Goal: Task Accomplishment & Management: Manage account settings

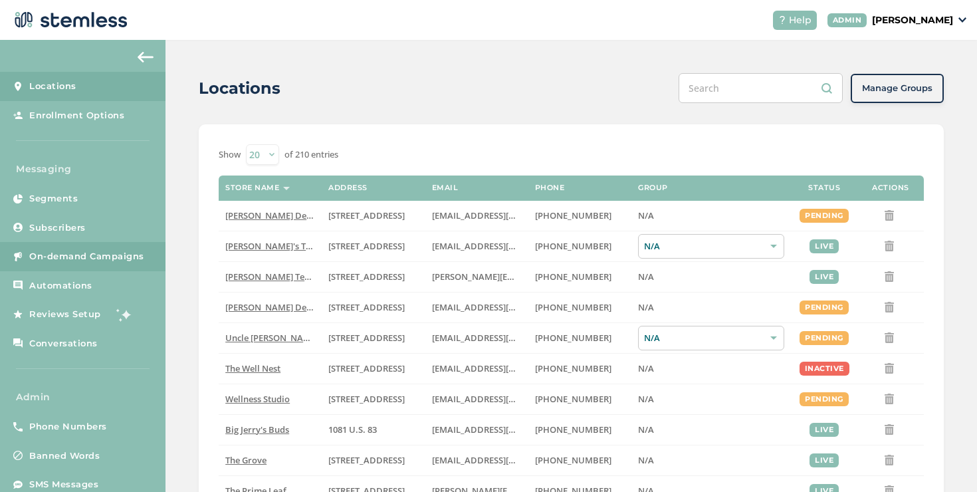
click at [119, 253] on span "On-demand Campaigns" at bounding box center [86, 256] width 115 height 13
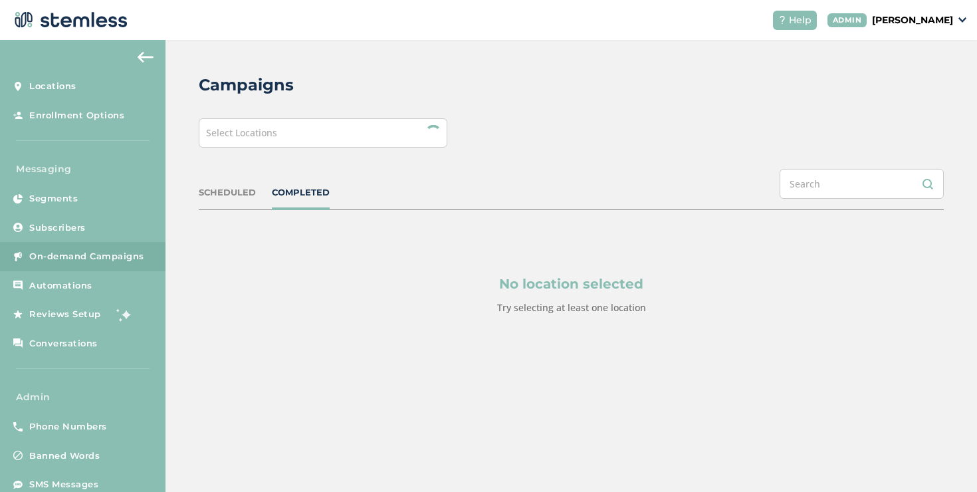
click at [337, 142] on div "Select Locations" at bounding box center [323, 132] width 249 height 29
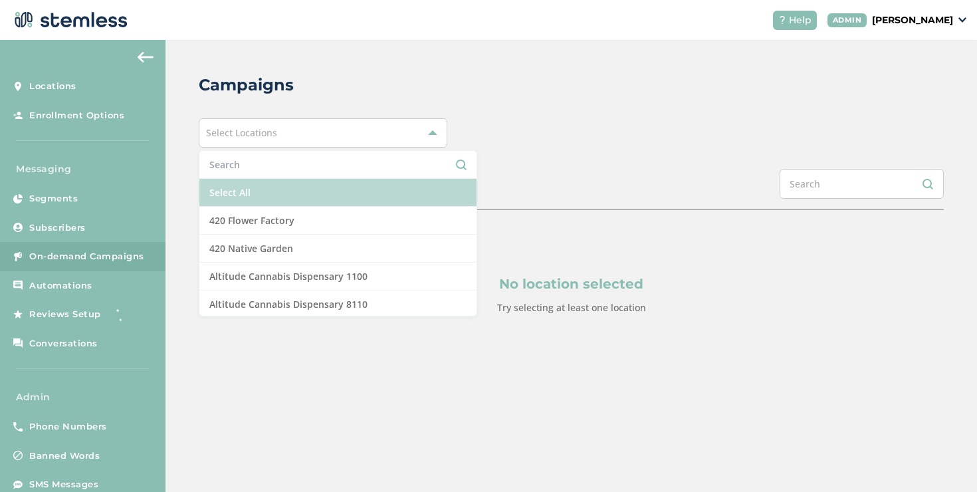
click at [243, 190] on li "Select All" at bounding box center [337, 193] width 277 height 28
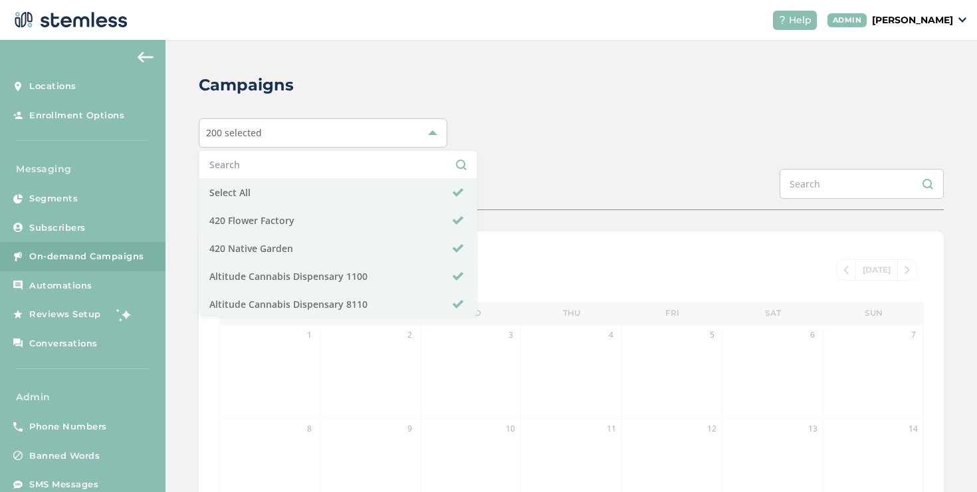
click at [563, 166] on div "Campaigns 200 selected Select All 420 Flower Factory 420 Native Garden Altitude…" at bounding box center [572, 443] width 812 height 807
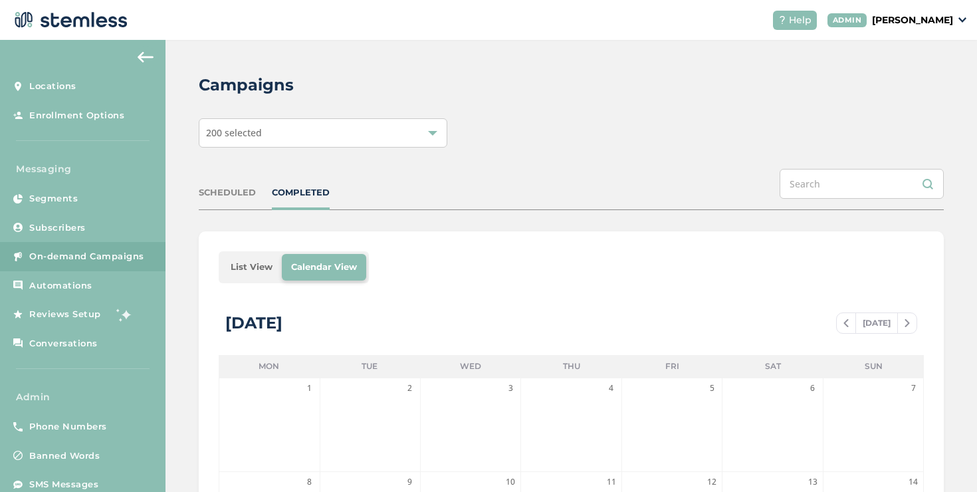
click at [249, 265] on li "List View" at bounding box center [251, 267] width 61 height 27
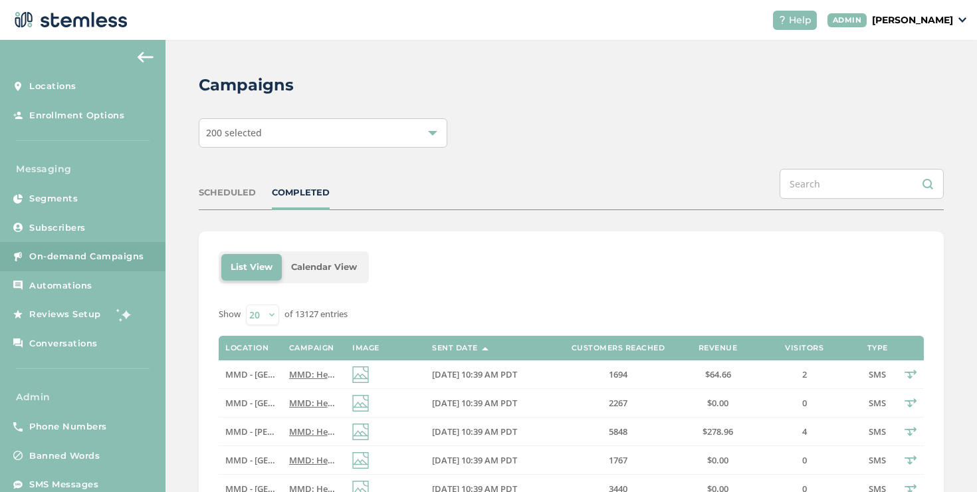
scroll to position [187, 0]
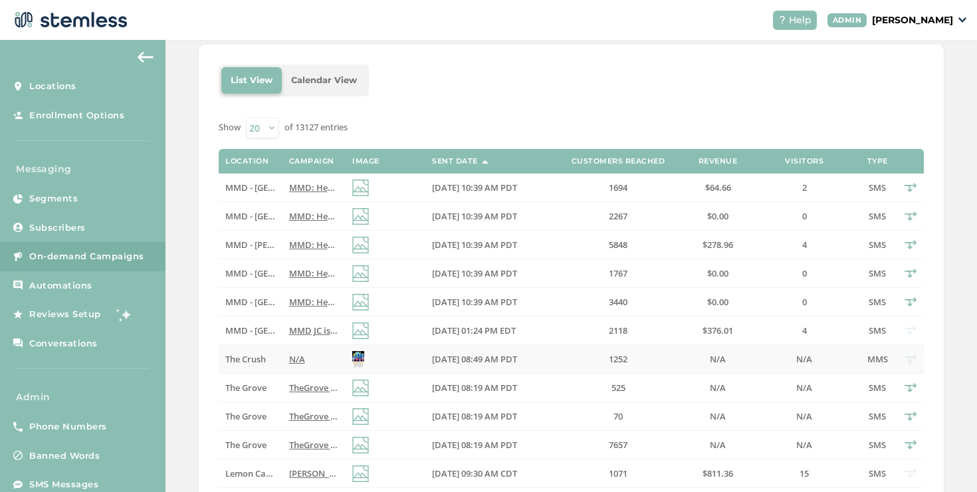
click at [291, 353] on span "N/A" at bounding box center [297, 359] width 16 height 12
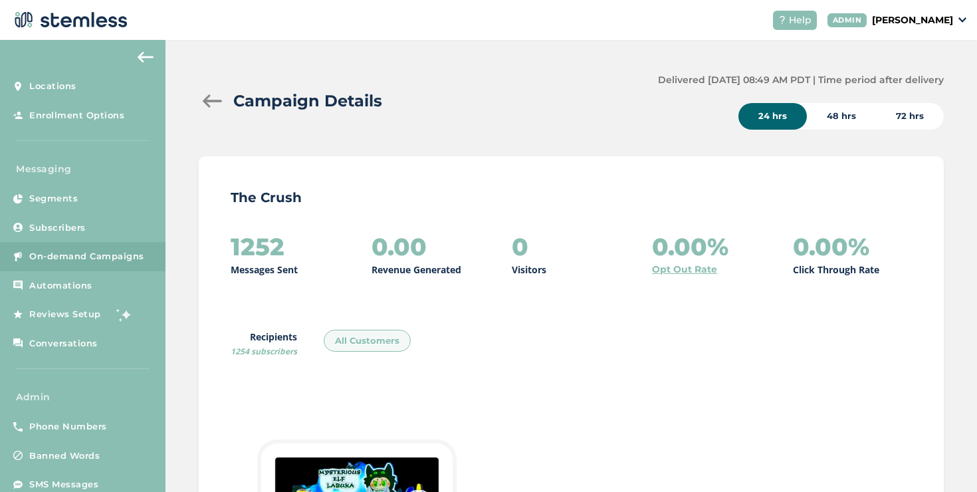
click at [215, 104] on div at bounding box center [212, 100] width 27 height 13
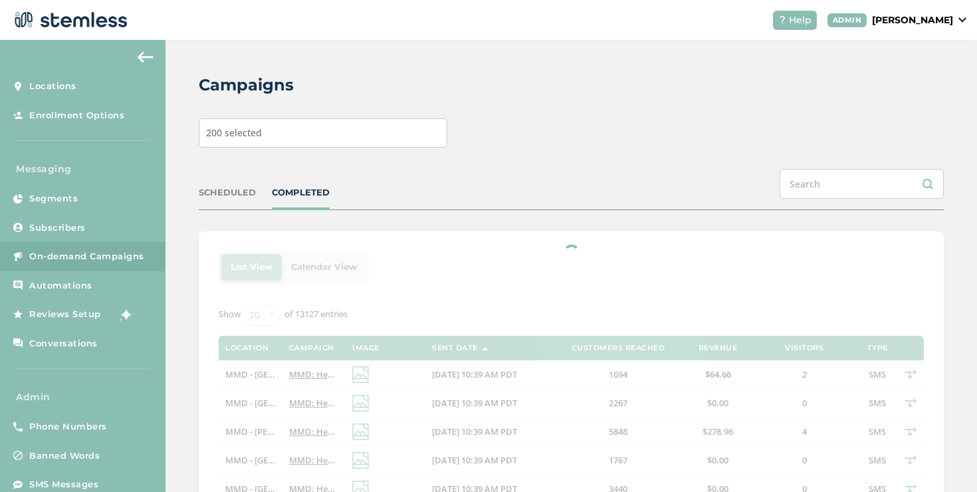
scroll to position [215, 0]
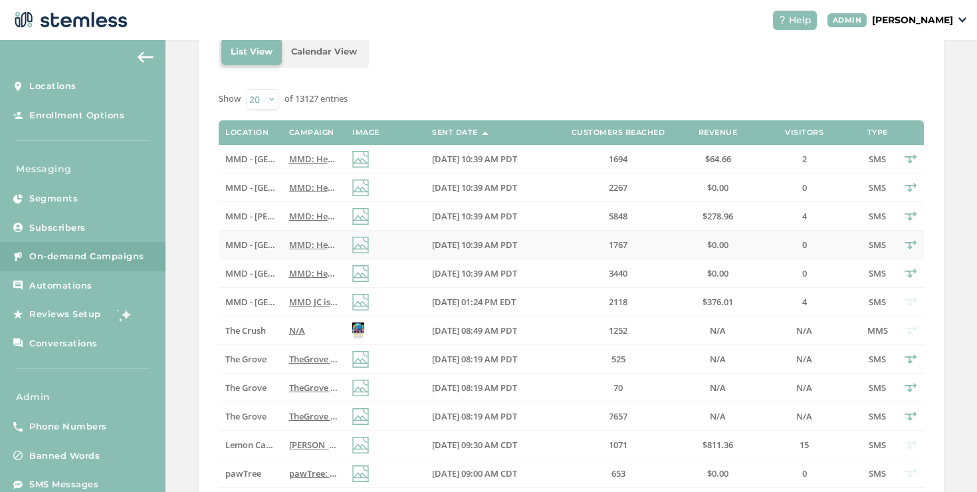
click at [470, 239] on span "[DATE] 10:39 AM PDT" at bounding box center [474, 245] width 85 height 12
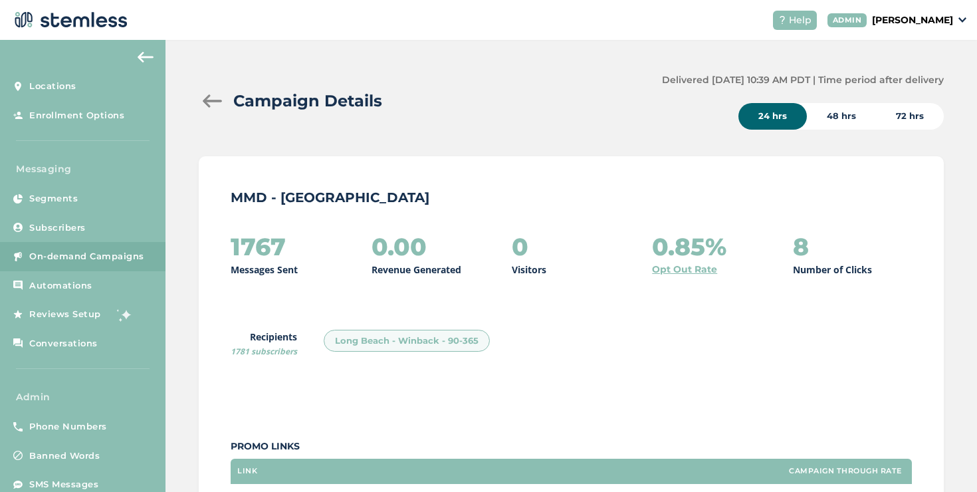
click at [215, 100] on div at bounding box center [212, 100] width 27 height 13
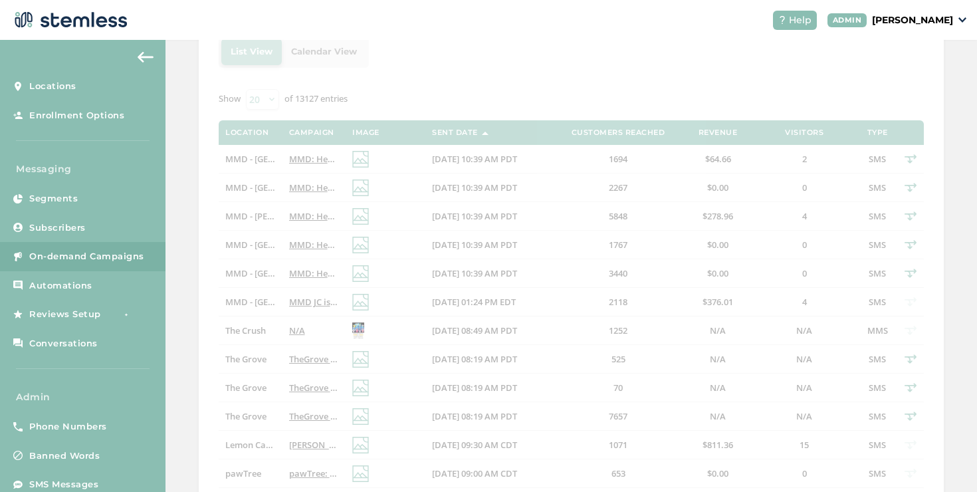
scroll to position [416, 0]
